Goal: Find specific page/section: Find specific page/section

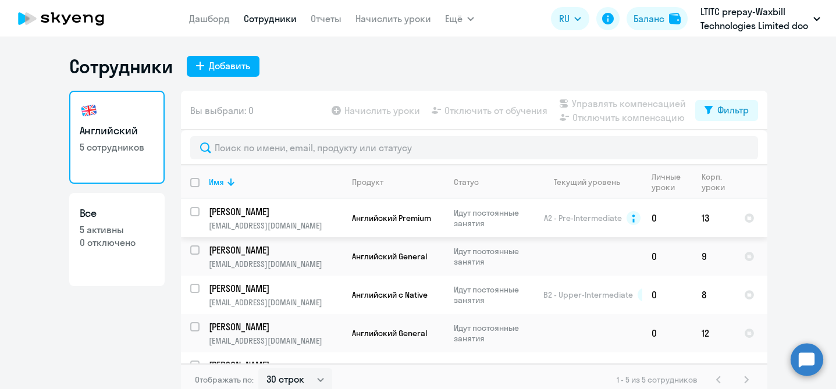
select select "30"
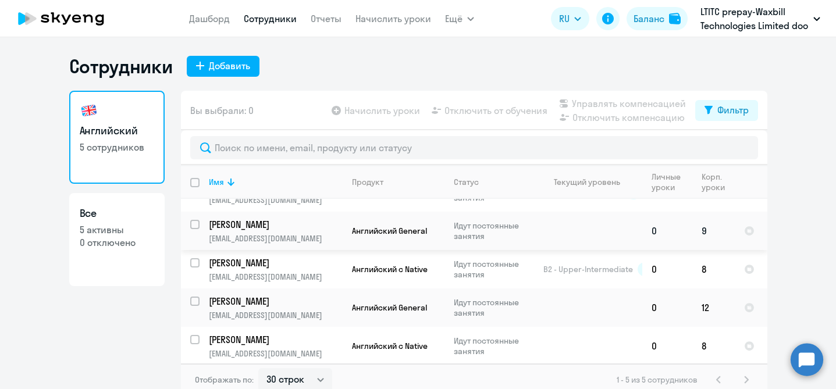
scroll to position [7, 0]
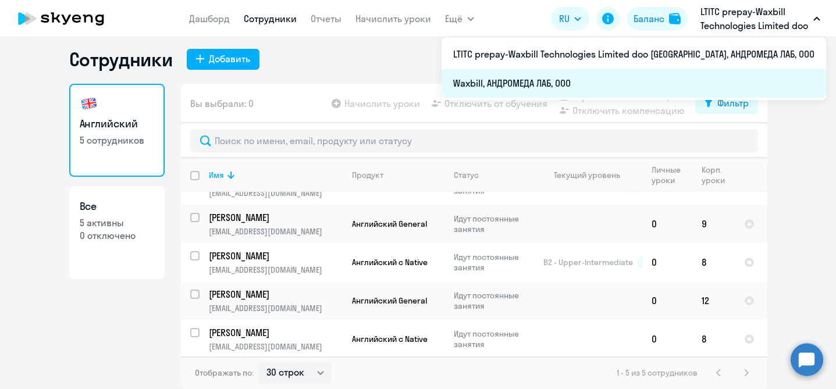
click at [659, 85] on li "Waxbill, АНДРОМЕДА ЛАБ, ООО" at bounding box center [634, 83] width 385 height 29
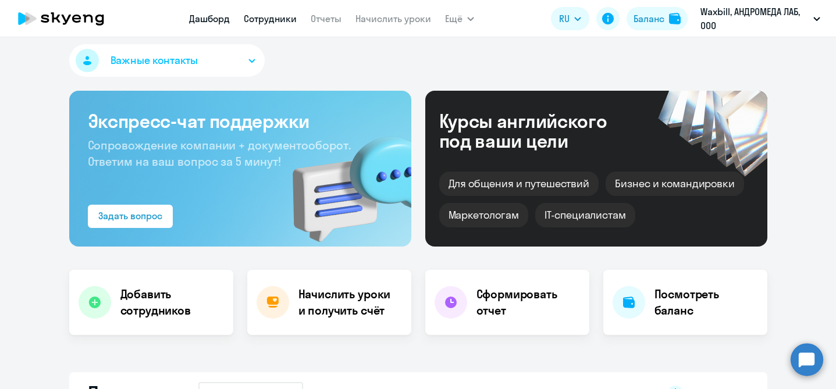
click at [274, 15] on link "Сотрудники" at bounding box center [270, 19] width 53 height 12
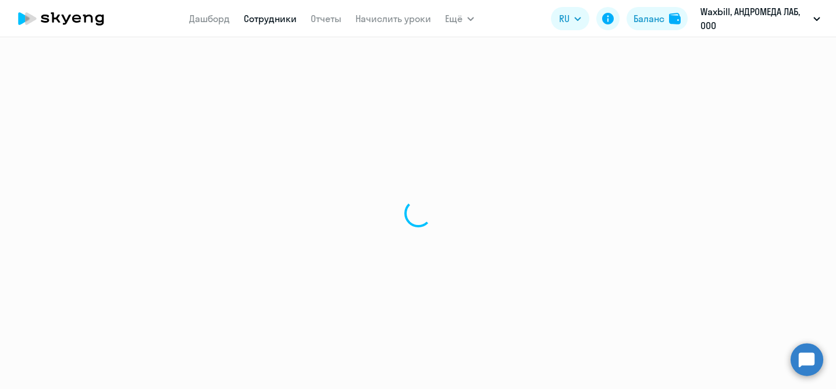
select select "30"
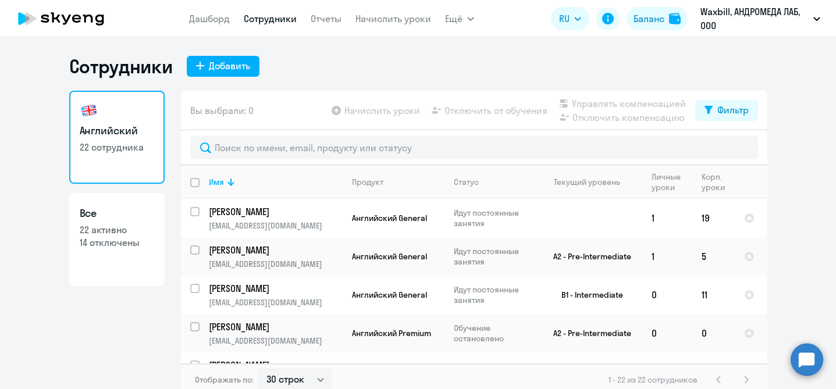
scroll to position [7, 0]
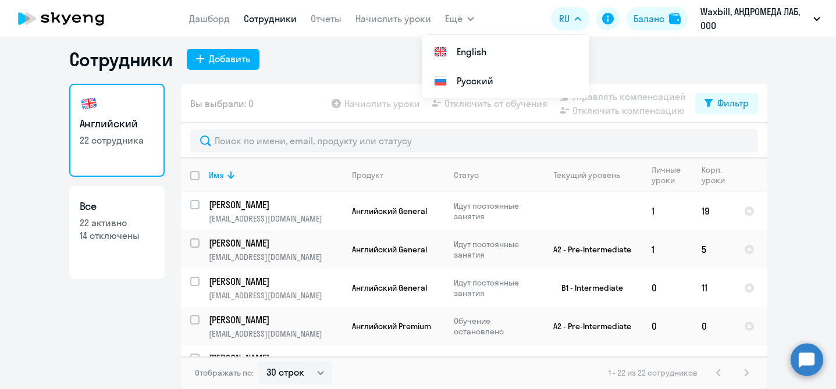
click at [800, 367] on circle at bounding box center [807, 359] width 33 height 33
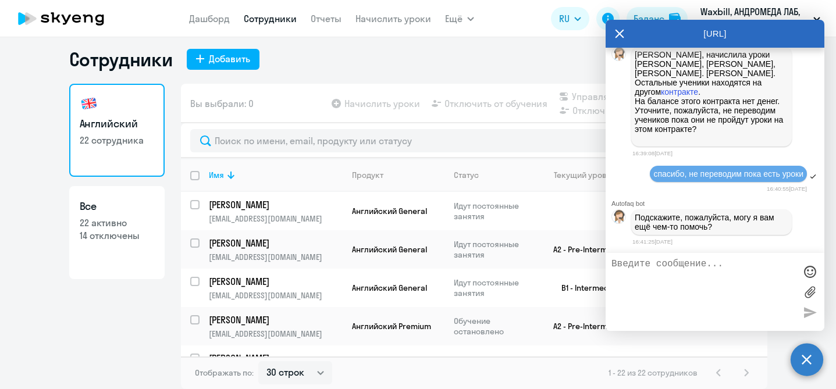
scroll to position [21465, 0]
click at [94, 332] on div "Английский 22 сотрудника Все 22 активно 14 отключены" at bounding box center [116, 233] width 95 height 299
click at [619, 30] on icon at bounding box center [619, 34] width 9 height 28
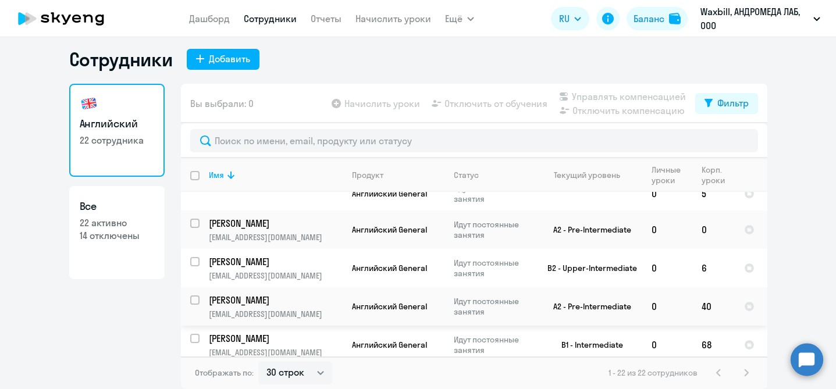
scroll to position [787, 0]
